Goal: Information Seeking & Learning: Check status

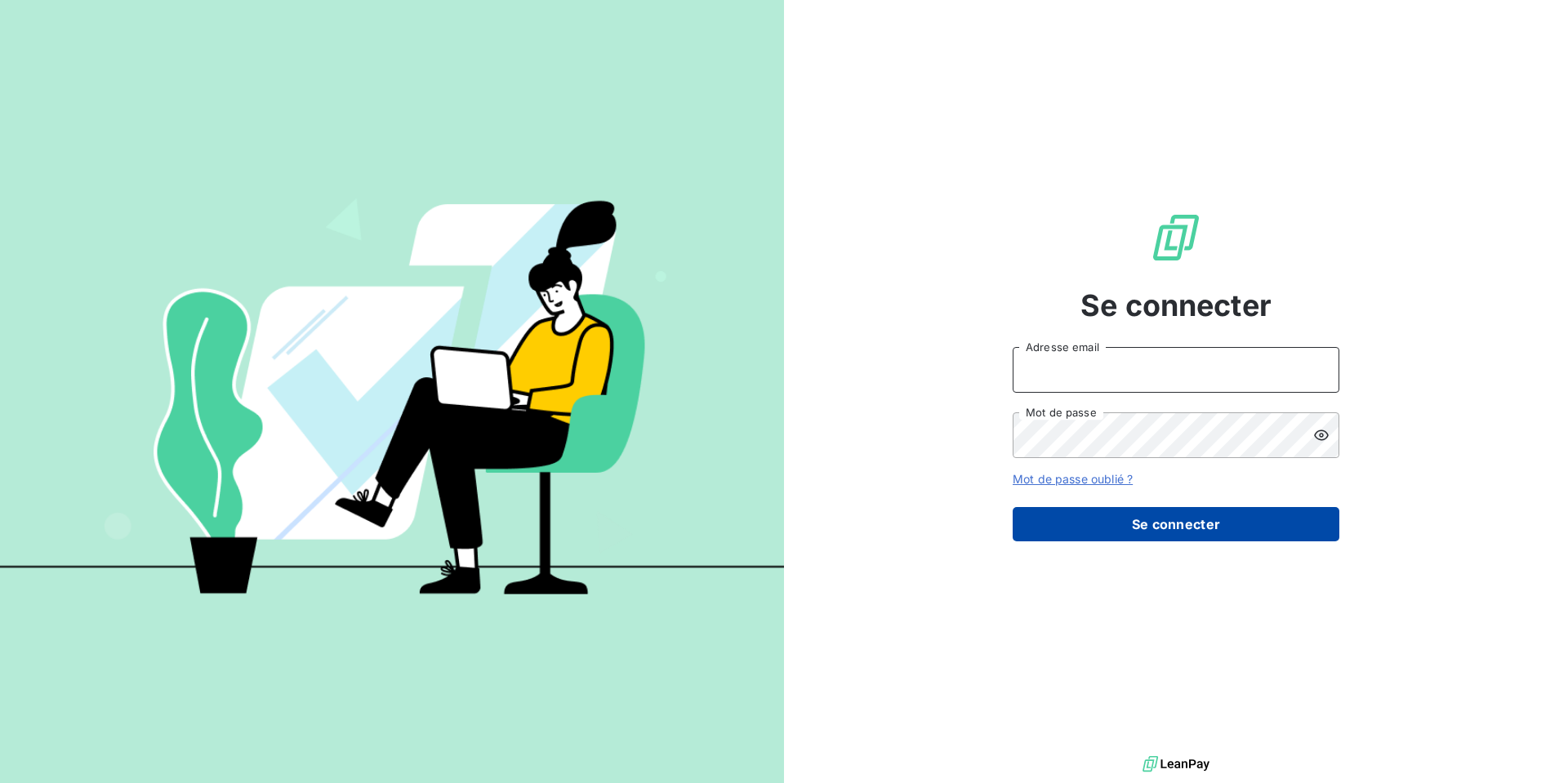
type input "[EMAIL_ADDRESS][DOMAIN_NAME]"
click at [1150, 535] on button "Se connecter" at bounding box center [1175, 525] width 326 height 35
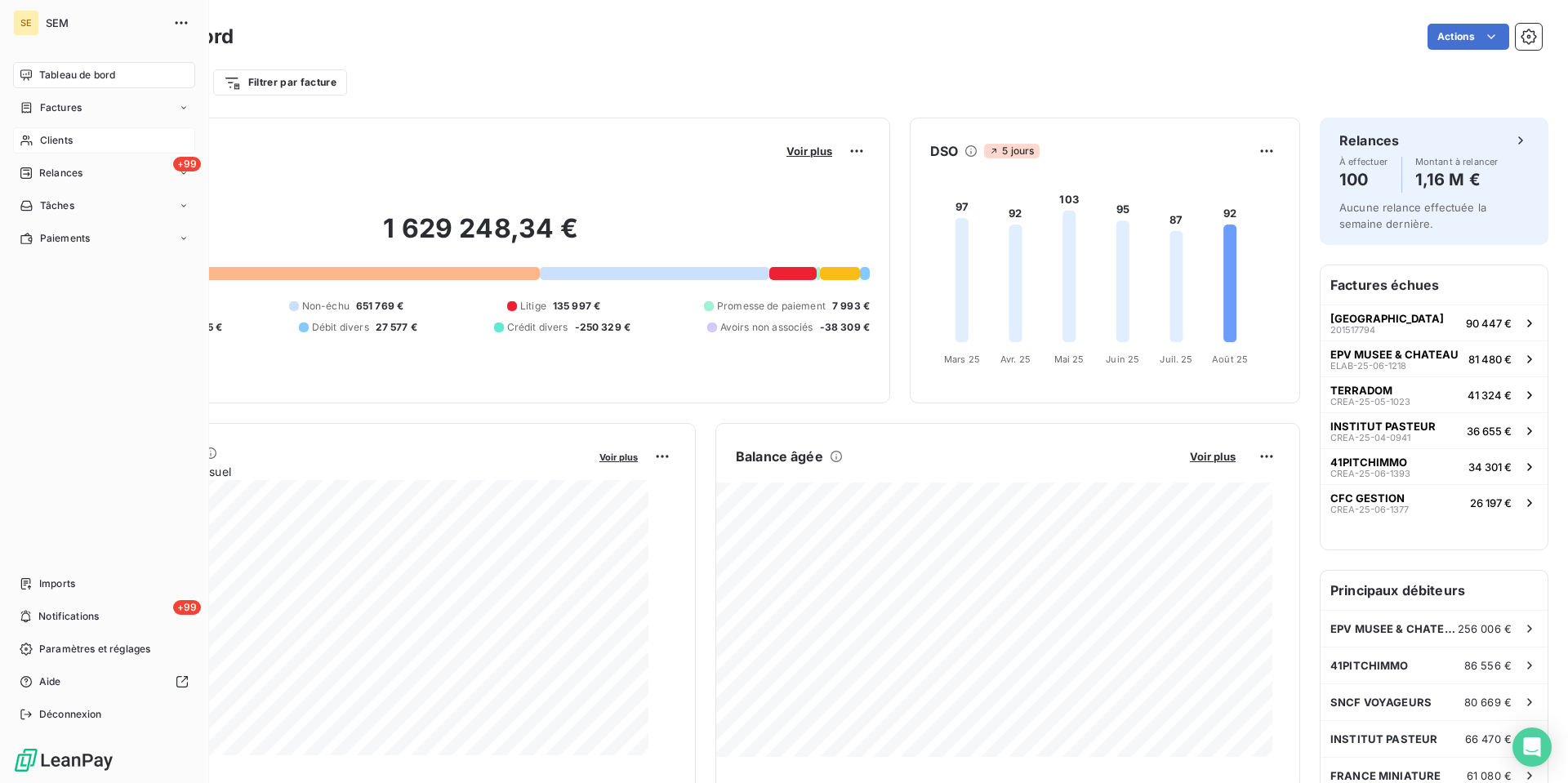
click at [111, 153] on div "Clients" at bounding box center [104, 141] width 182 height 26
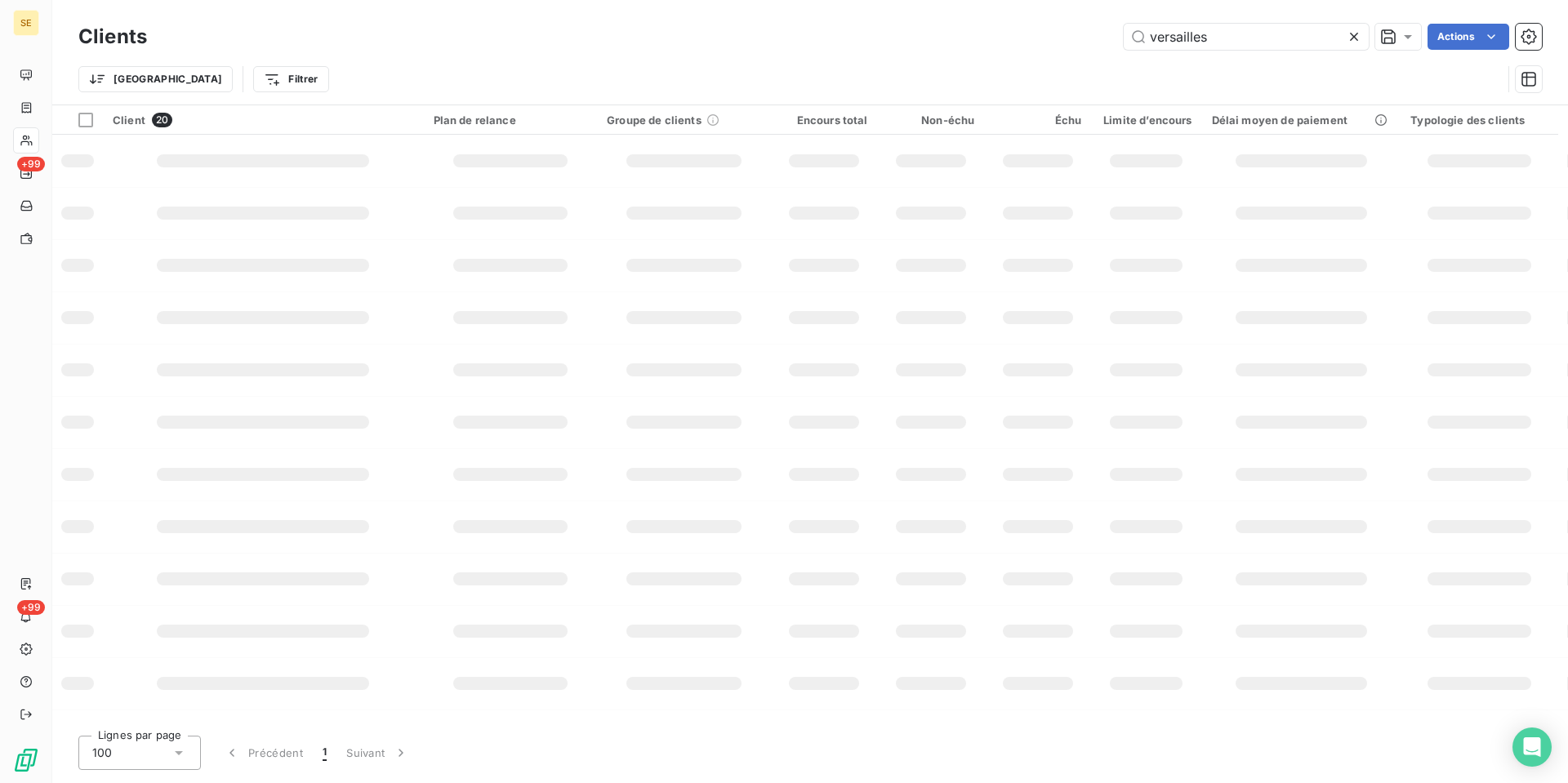
type input "versailles"
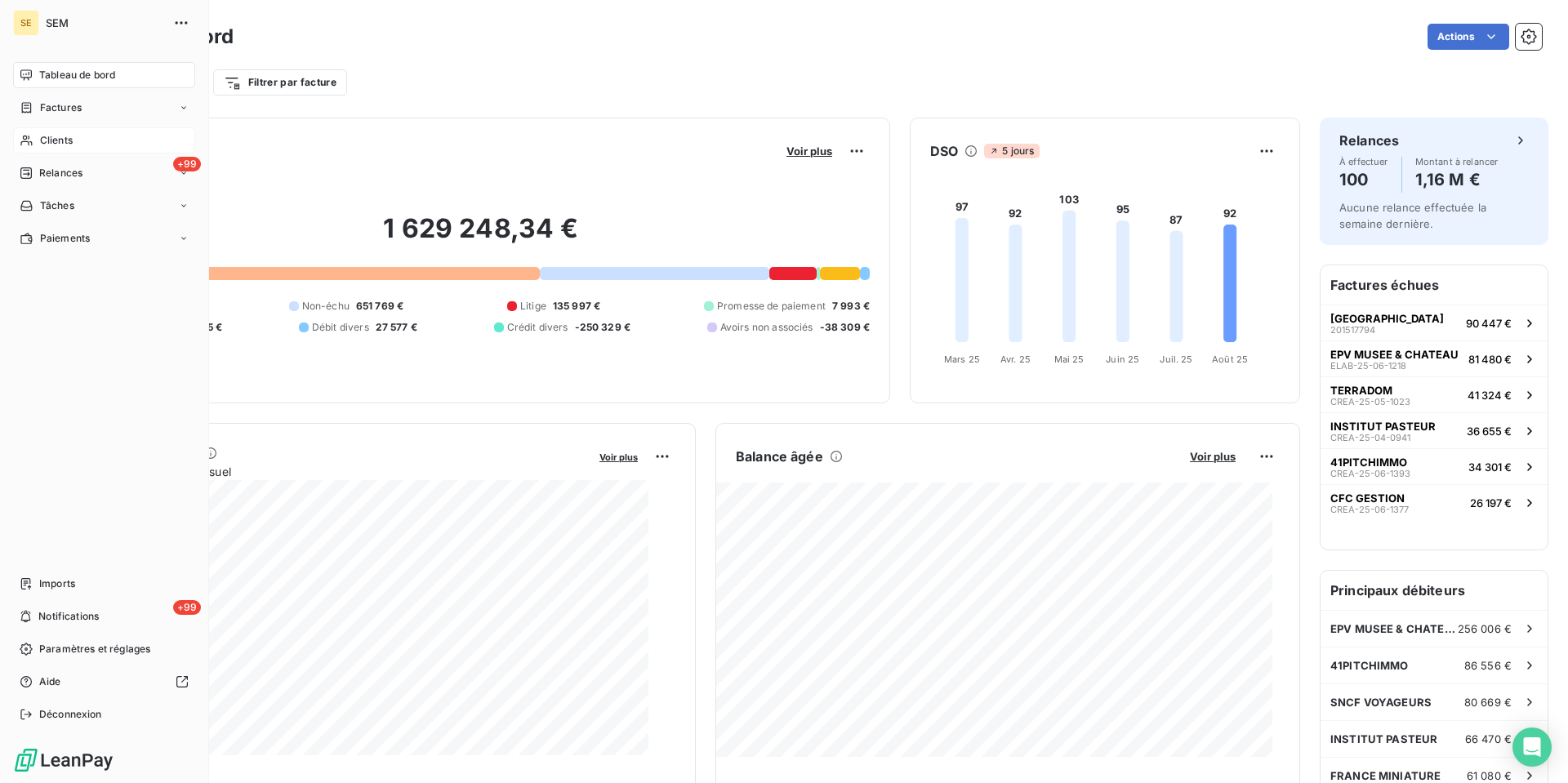
click at [52, 147] on span "Clients" at bounding box center [55, 141] width 33 height 15
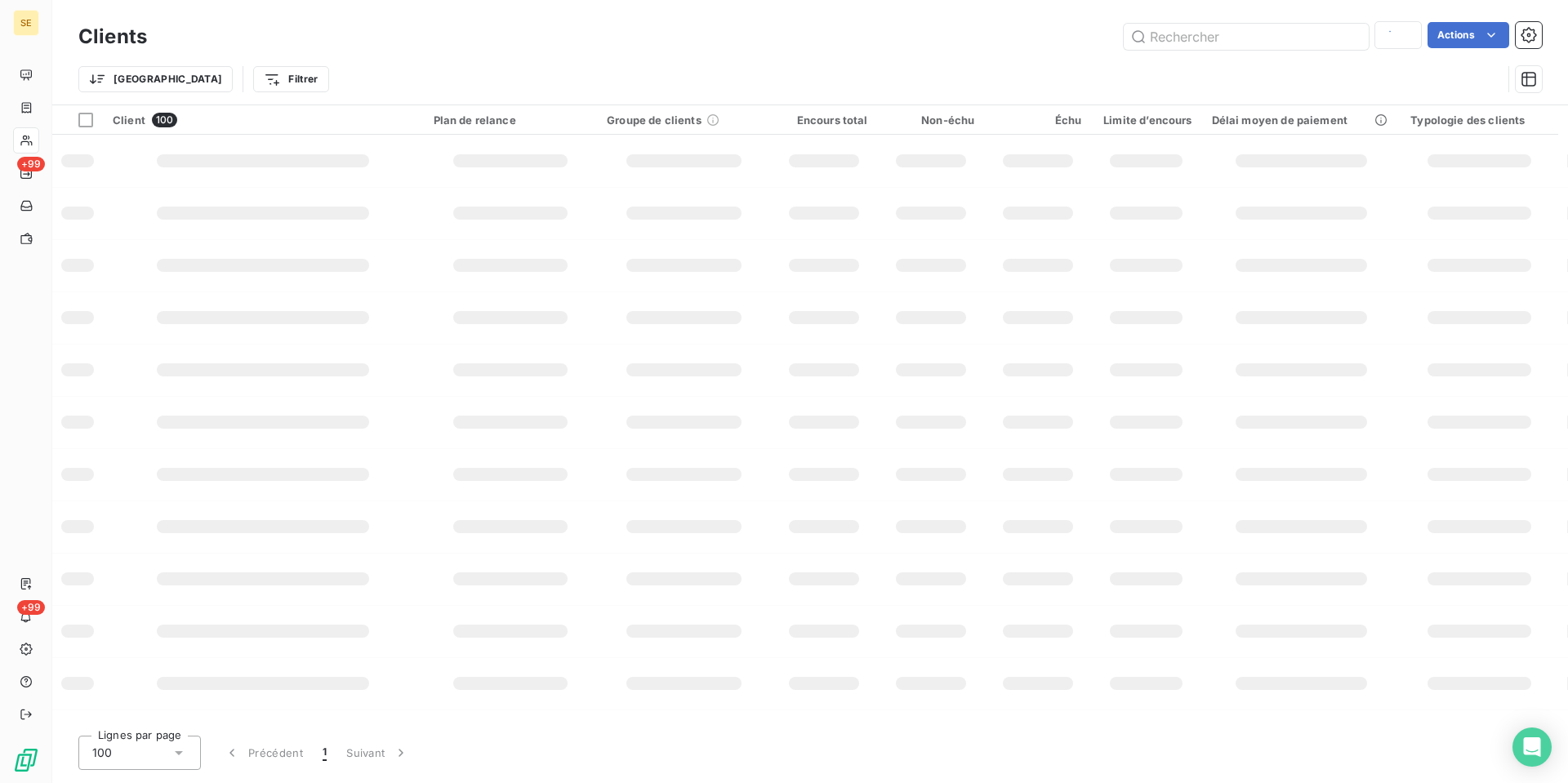
type input "versailles"
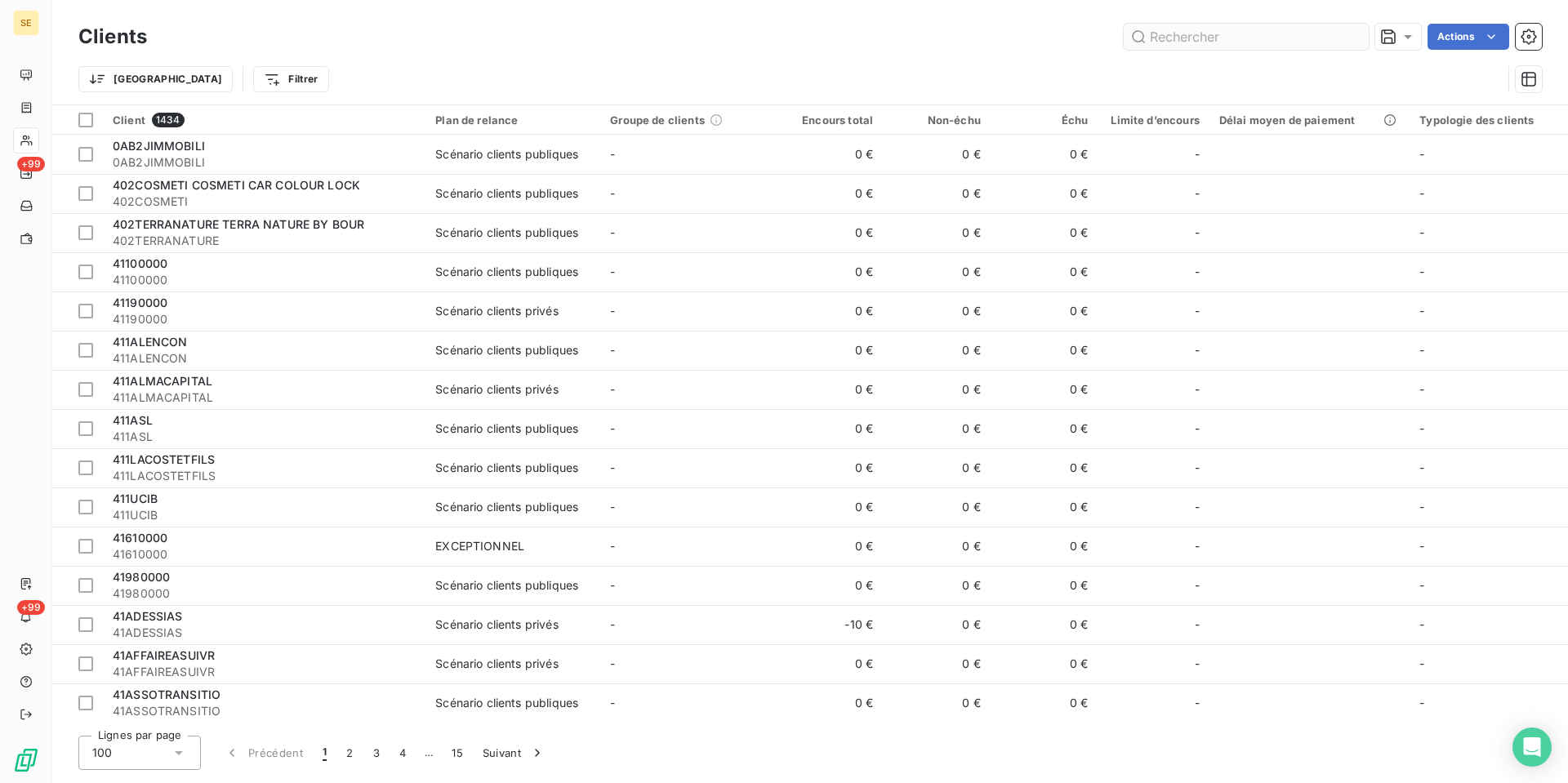
click at [1205, 26] on input "text" at bounding box center [1246, 37] width 245 height 26
click at [1204, 45] on input "text" at bounding box center [1246, 37] width 245 height 26
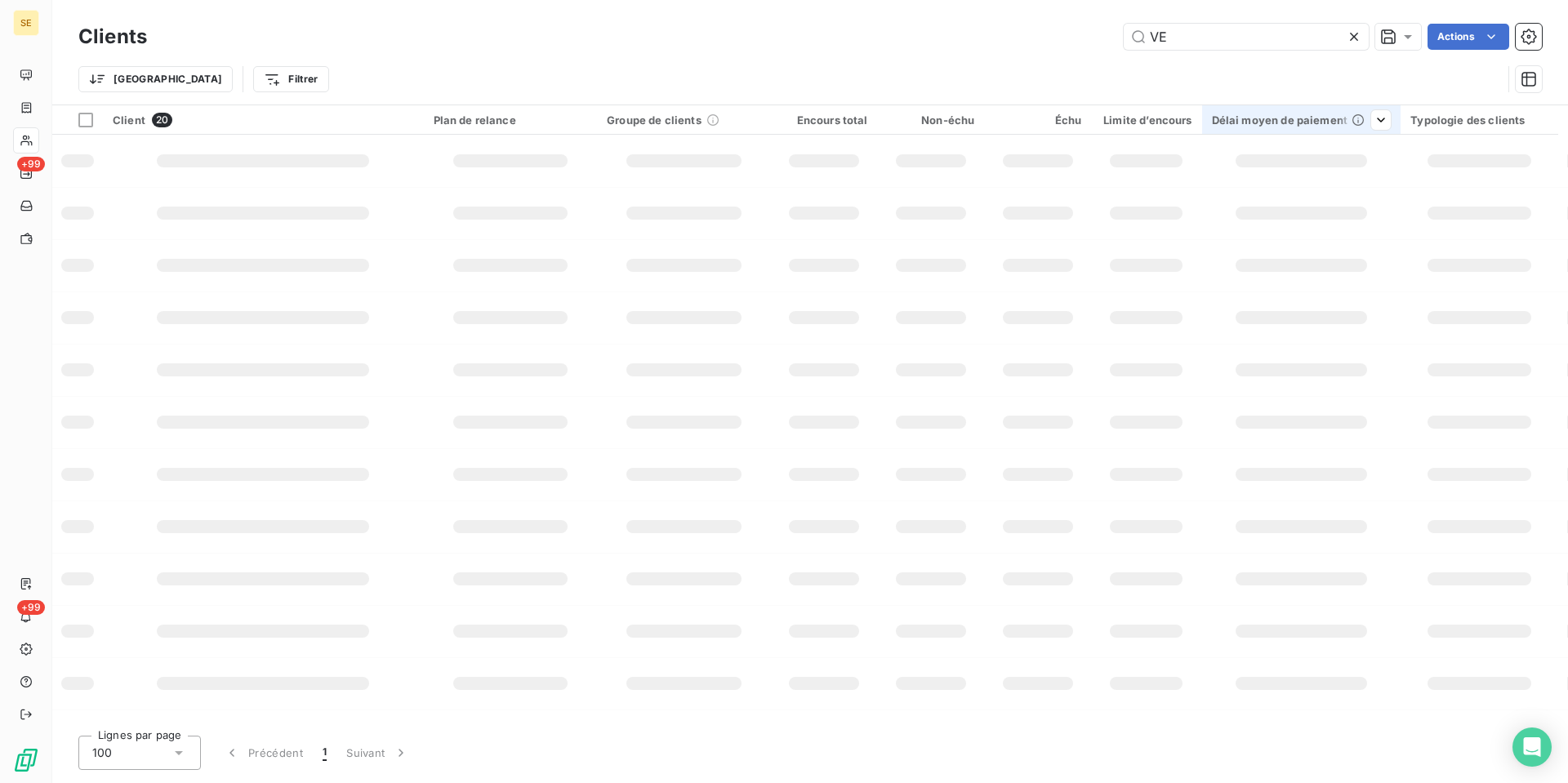
type input "V"
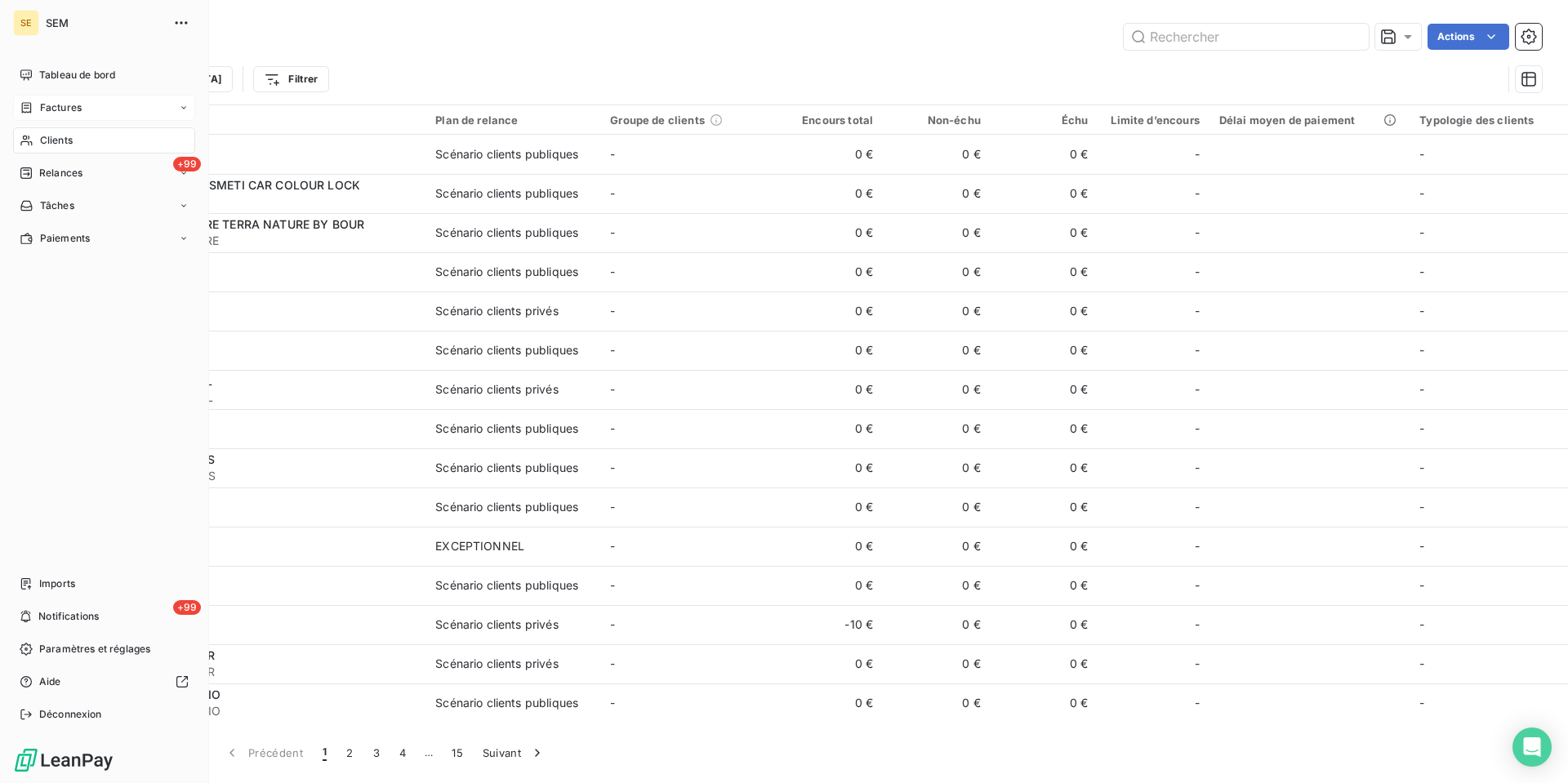
click at [62, 121] on div "Factures" at bounding box center [104, 108] width 182 height 26
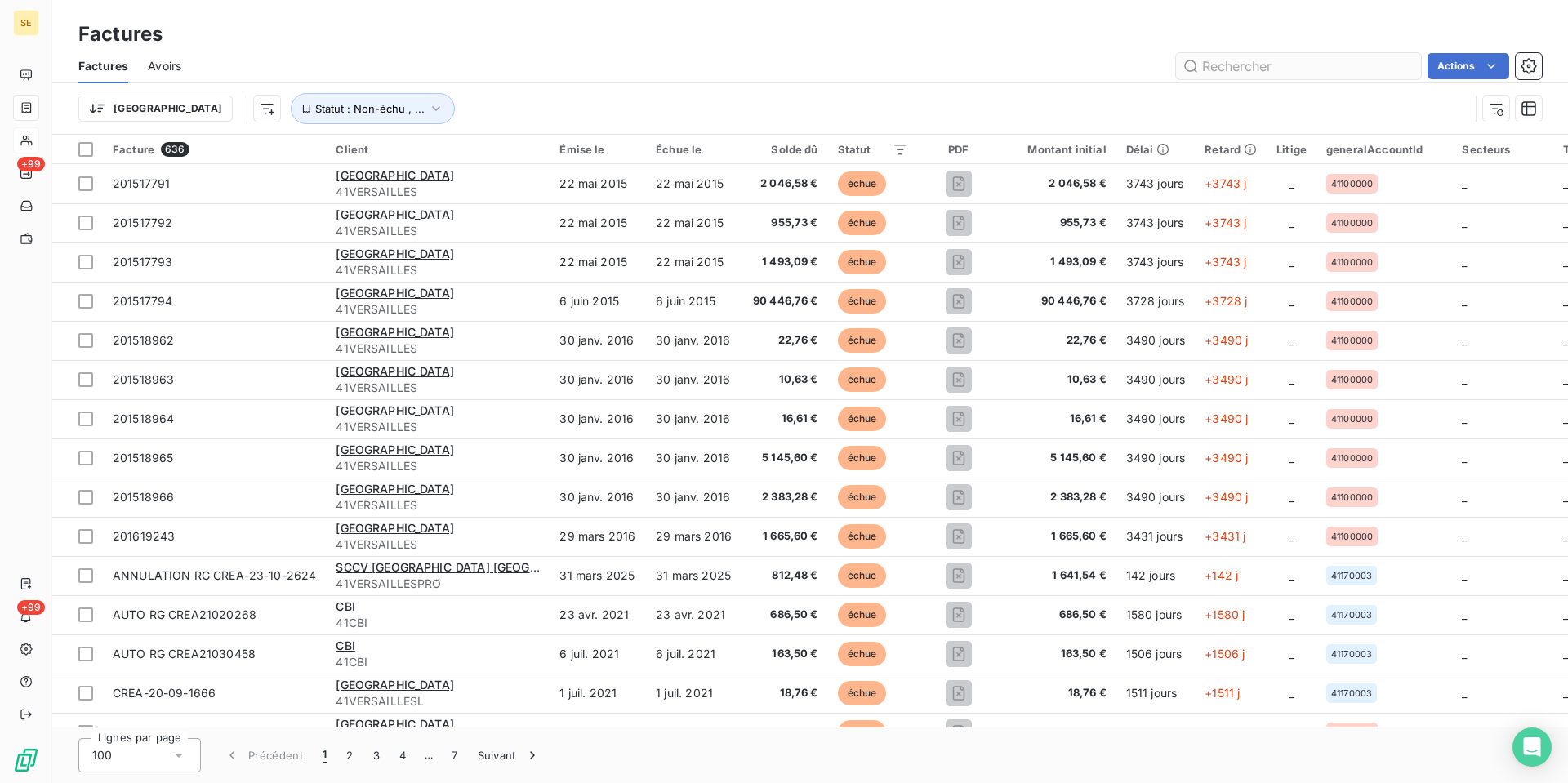
click at [1218, 79] on input "text" at bounding box center [1298, 66] width 245 height 26
type input "e"
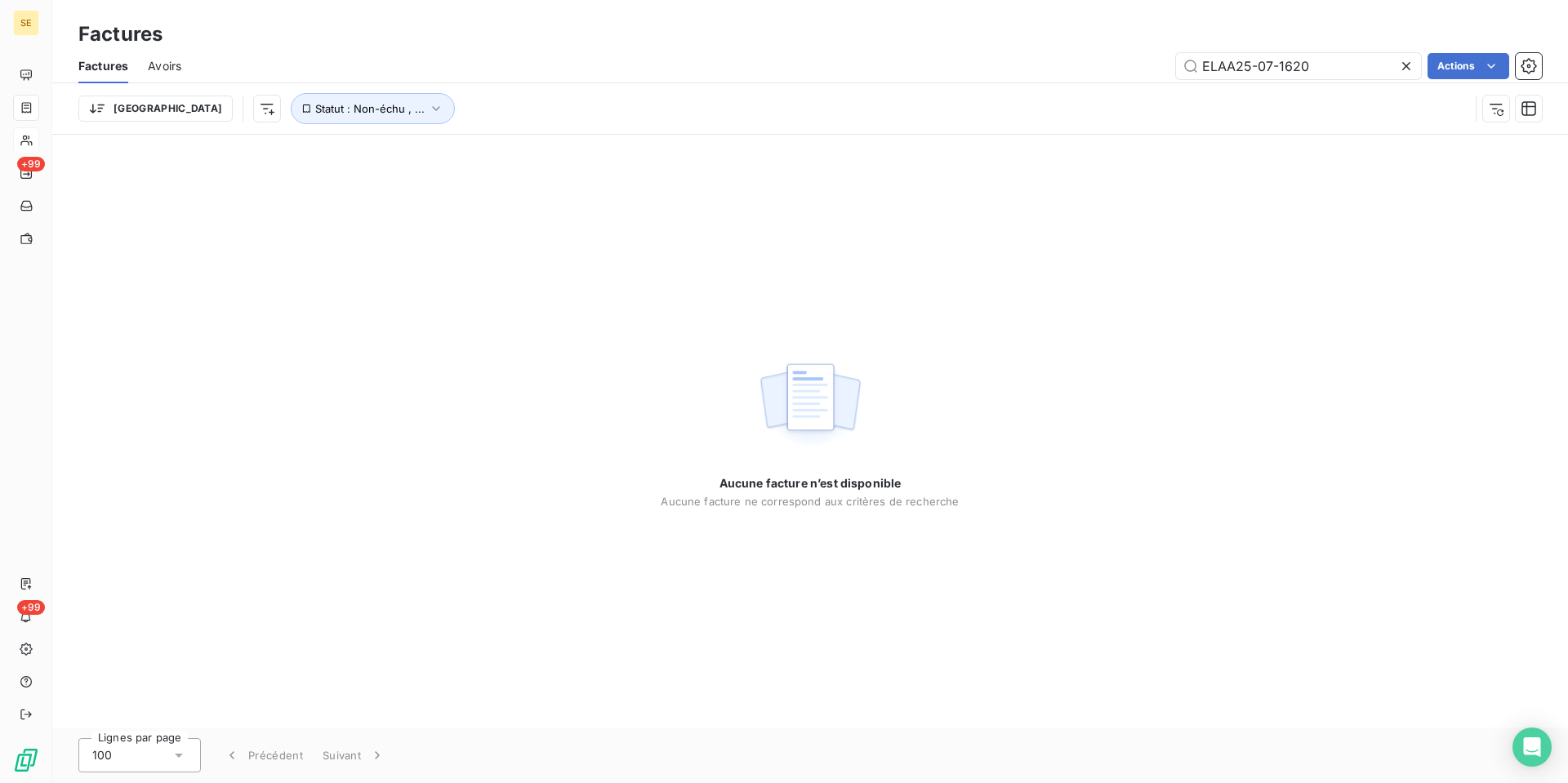
click at [1395, 123] on div "Trier Statut : Non-échu , ..." at bounding box center [773, 108] width 1390 height 31
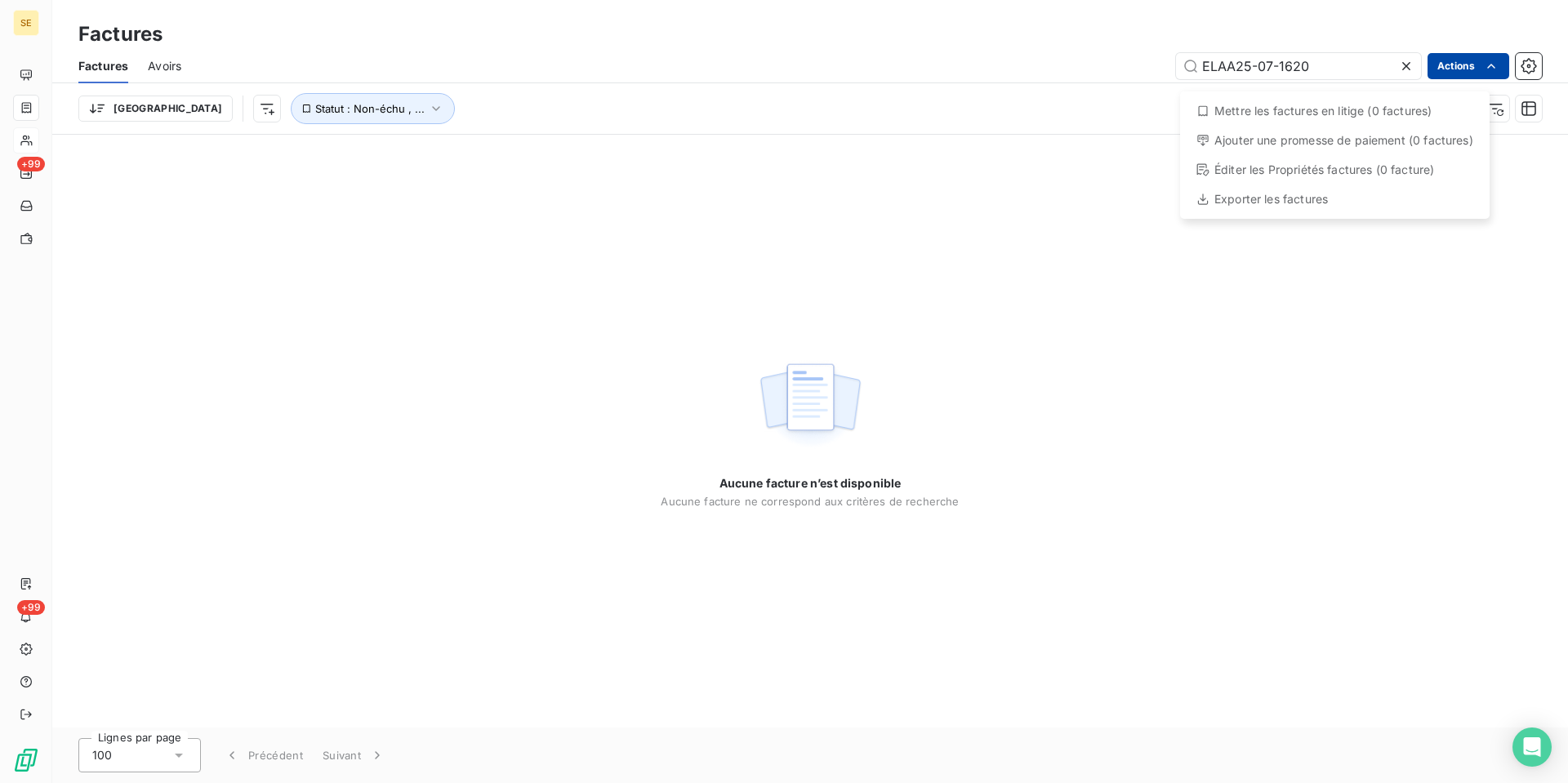
click at [1433, 81] on html "SE +99 +99 Factures Factures Avoirs ELAA25-07-1620 Actions Mettre les factures …" at bounding box center [784, 391] width 1568 height 783
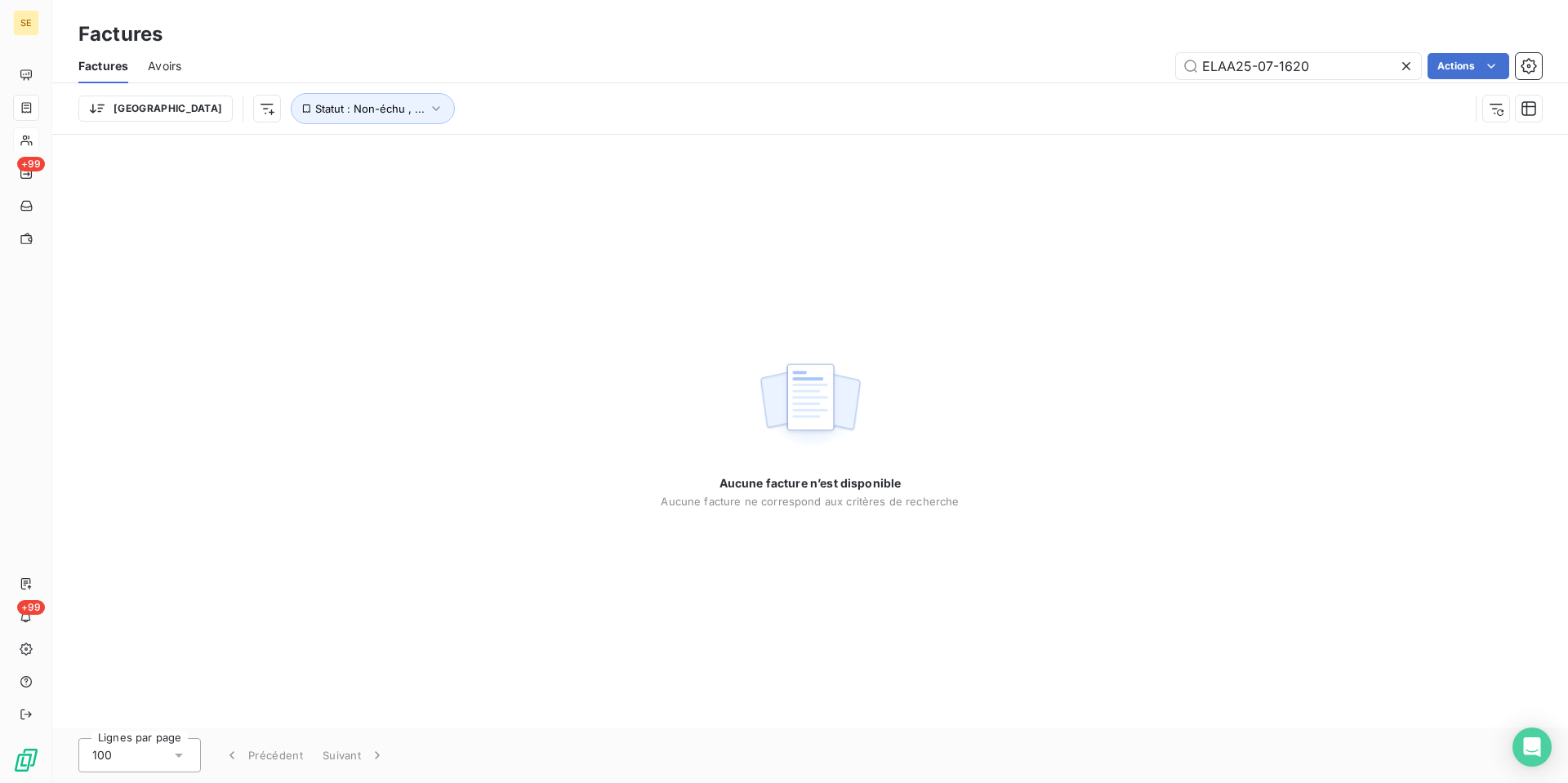
click at [724, 109] on html "SE +99 +99 Factures Factures Avoirs ELAA25-07-1620 Actions Trier Statut : Non-é…" at bounding box center [784, 391] width 1568 height 783
click at [1226, 78] on input "ELAA25-07-1620" at bounding box center [1298, 66] width 245 height 26
type input "ELAA-25-07-1620"
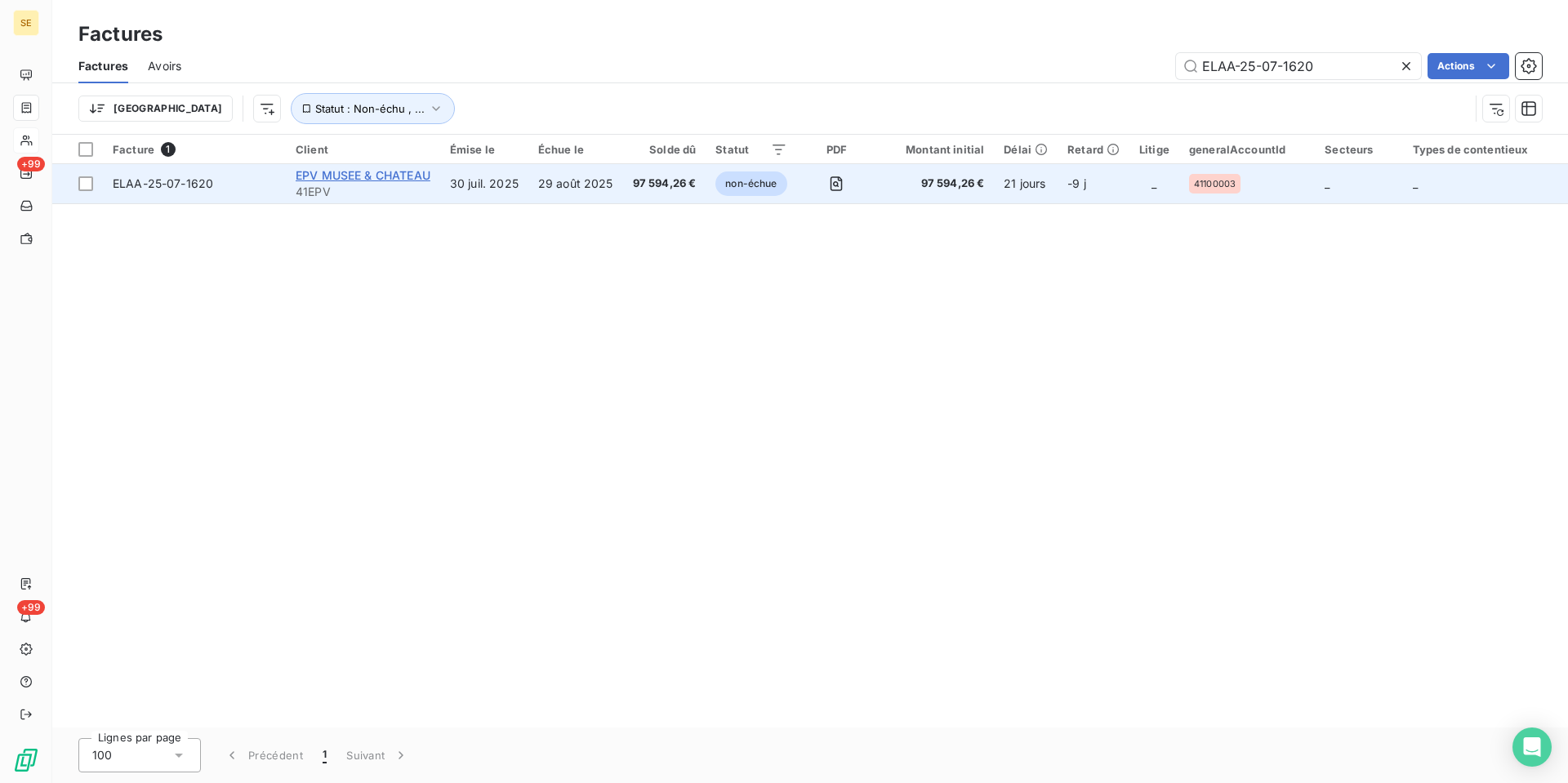
click at [340, 182] on span "EPV MUSEE & CHATEAU" at bounding box center [363, 175] width 135 height 14
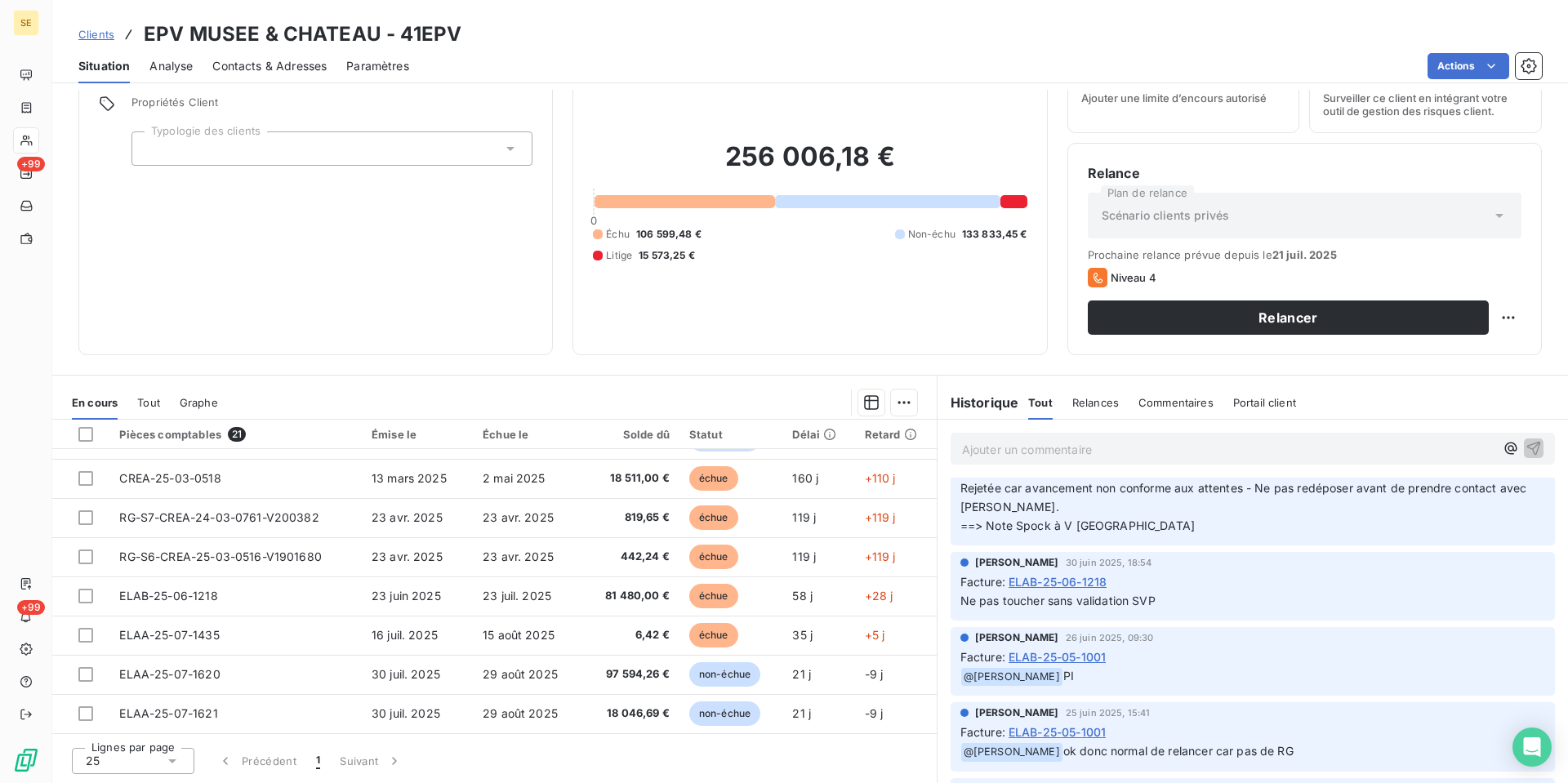
scroll to position [327, 0]
